Goal: Find contact information: Find contact information

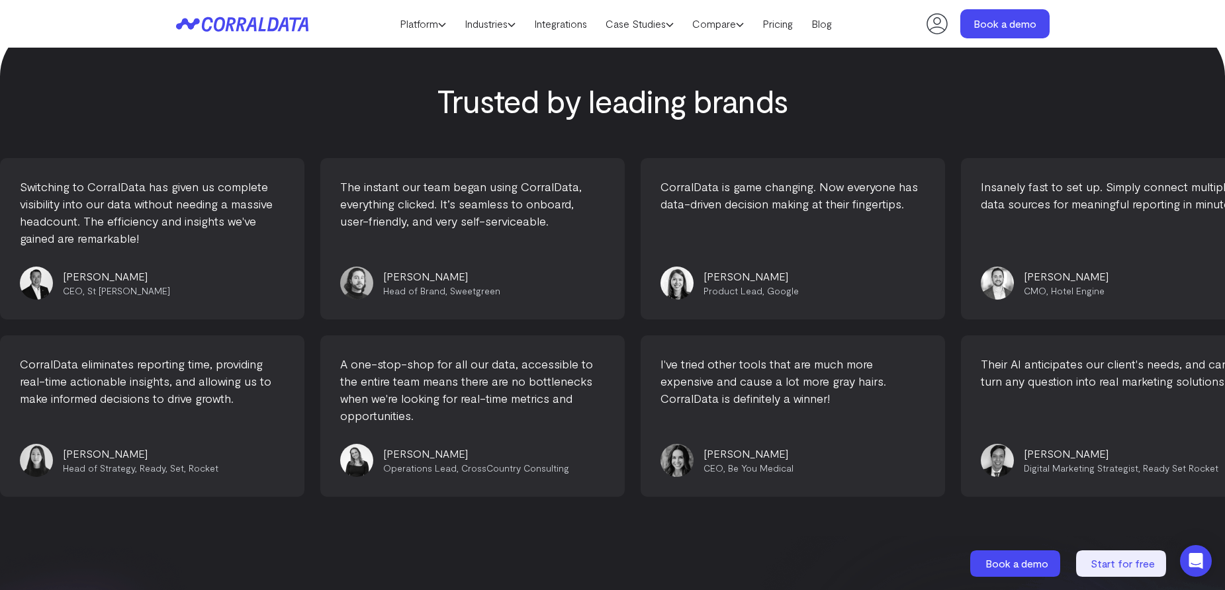
scroll to position [5634, 0]
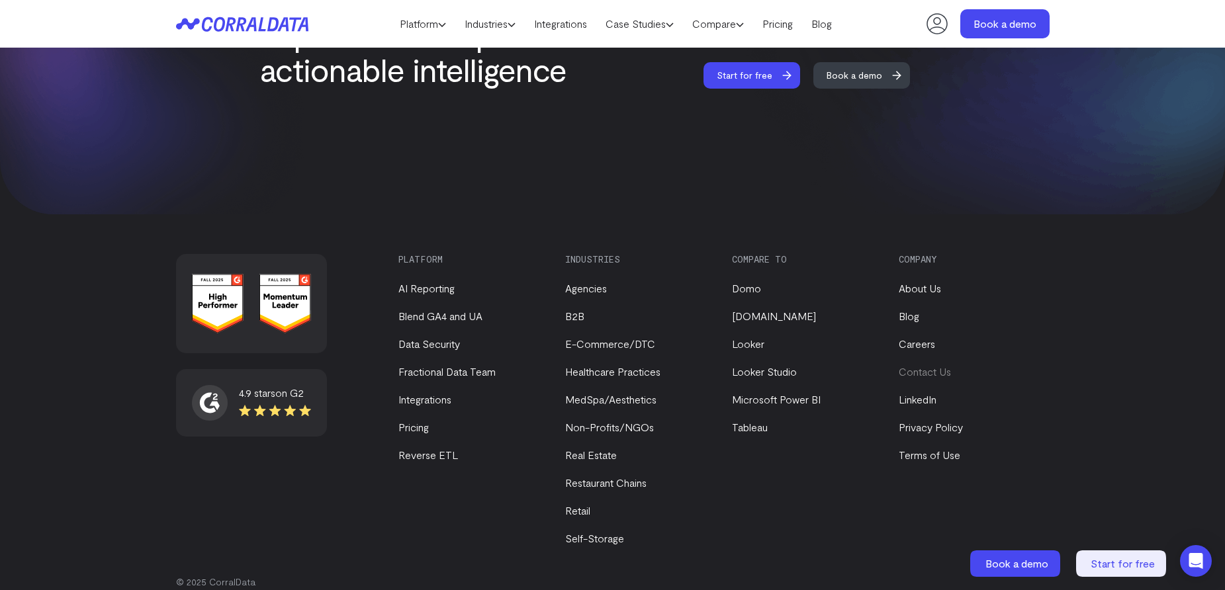
click at [912, 365] on link "Contact Us" at bounding box center [924, 371] width 52 height 13
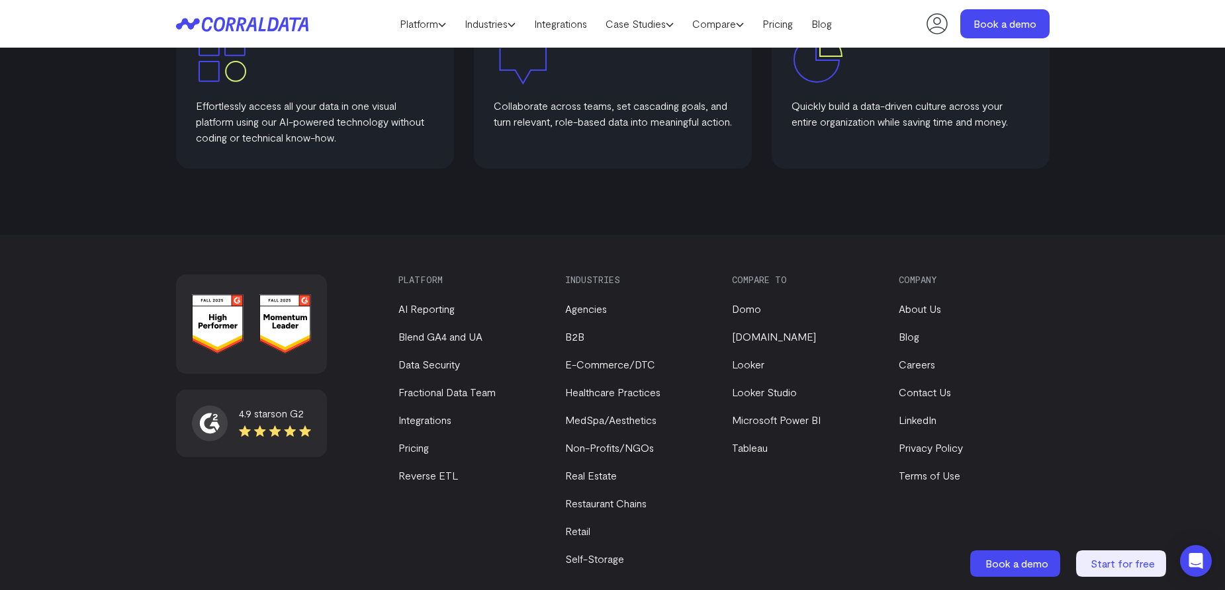
scroll to position [805, 0]
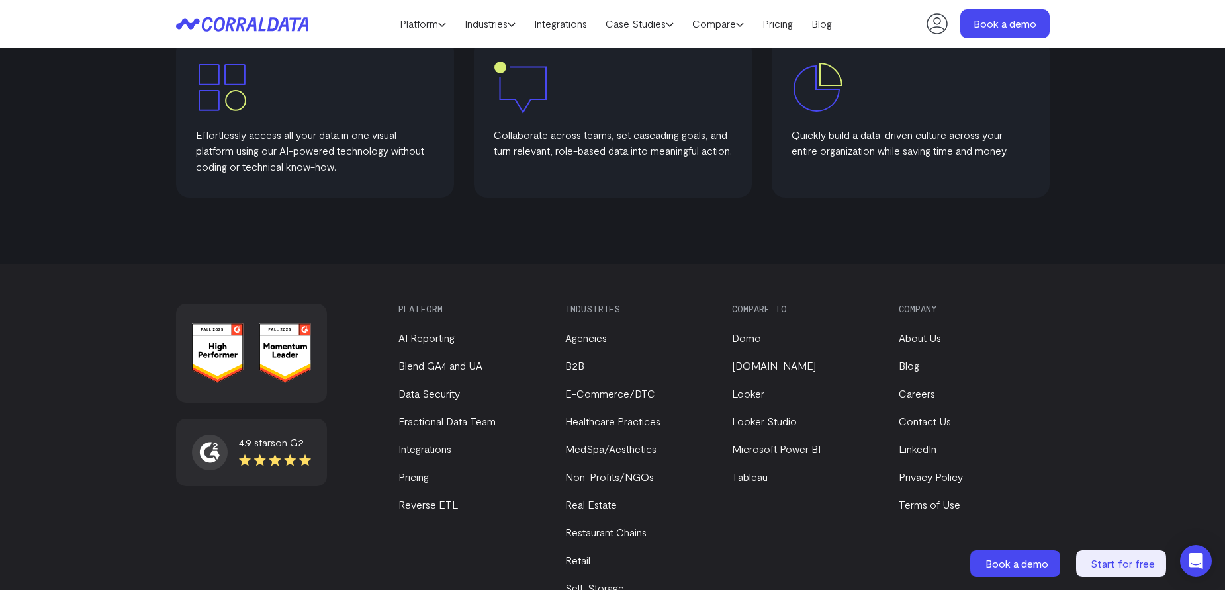
scroll to position [805, 0]
